Goal: Information Seeking & Learning: Find contact information

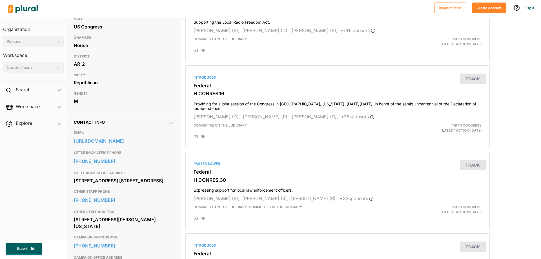
scroll to position [113, 0]
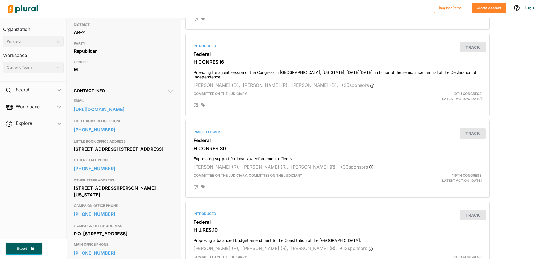
drag, startPoint x: 75, startPoint y: 148, endPoint x: 116, endPoint y: 156, distance: 41.9
click at [135, 153] on div "[STREET_ADDRESS] [STREET_ADDRESS]" at bounding box center [124, 149] width 100 height 8
click at [92, 153] on div "[STREET_ADDRESS] [STREET_ADDRESS]" at bounding box center [124, 149] width 100 height 8
drag, startPoint x: 73, startPoint y: 149, endPoint x: 120, endPoint y: 155, distance: 48.0
click at [120, 155] on div "Contact Info EMAIL [URL][DOMAIN_NAME] LITTLE ROCK OFFICE PHONE [PHONE_NUMBER] L…" at bounding box center [124, 192] width 114 height 222
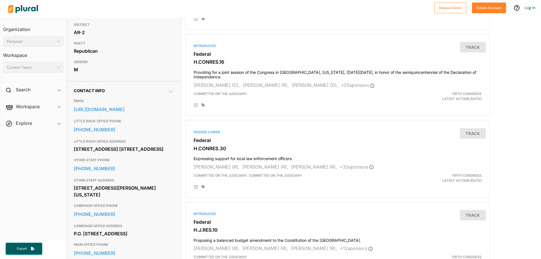
copy div "[STREET_ADDRESS] [STREET_ADDRESS]"
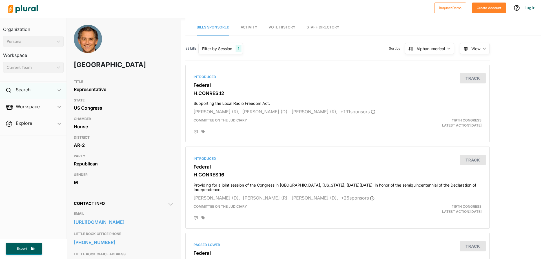
click at [44, 87] on div "Search ic_keyboard_arrow_down" at bounding box center [33, 90] width 66 height 15
click at [247, 26] on span "Activity" at bounding box center [248, 27] width 17 height 4
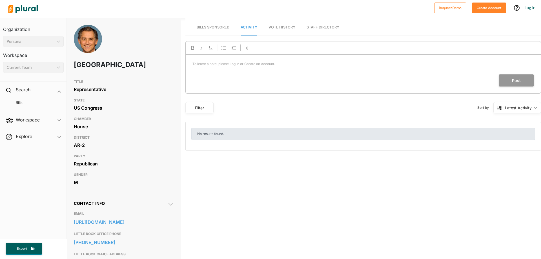
click at [274, 26] on span "Vote History" at bounding box center [281, 27] width 27 height 4
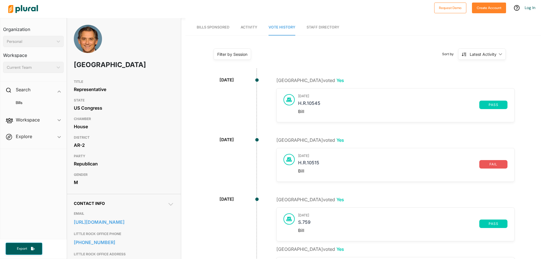
click at [315, 24] on link "Staff Directory" at bounding box center [322, 27] width 33 height 16
